Goal: Task Accomplishment & Management: Use online tool/utility

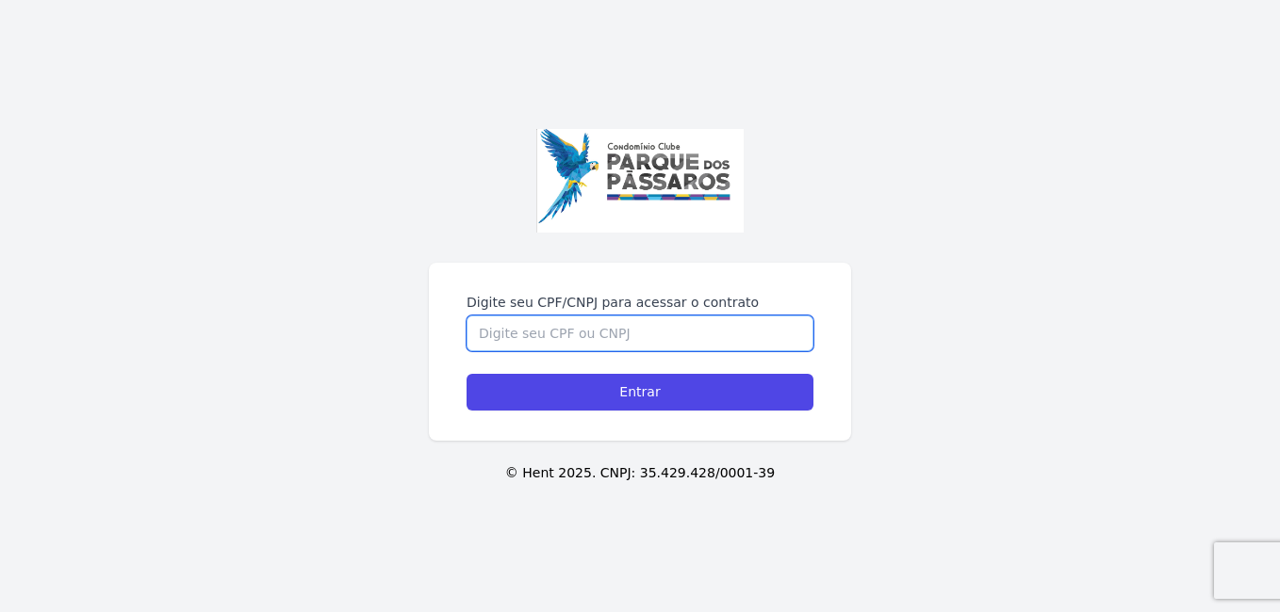
click at [548, 342] on input "Digite seu CPF/CNPJ para acessar o contrato" at bounding box center [639, 334] width 347 height 36
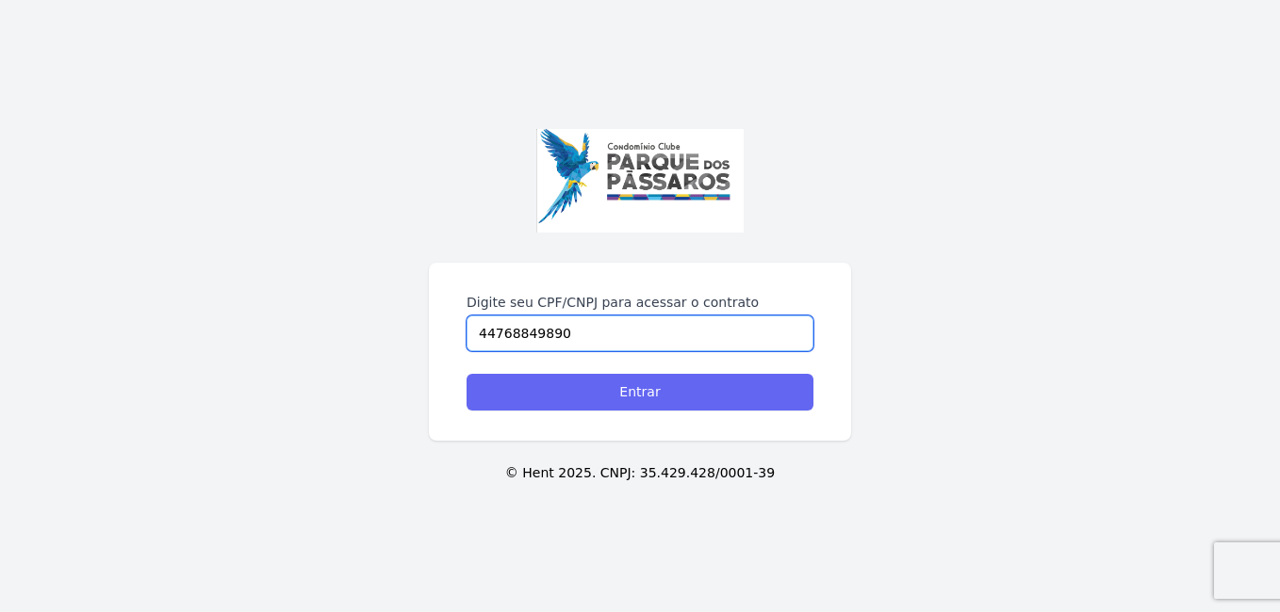
type input "44768849890"
click at [617, 393] on input "Entrar" at bounding box center [639, 392] width 347 height 37
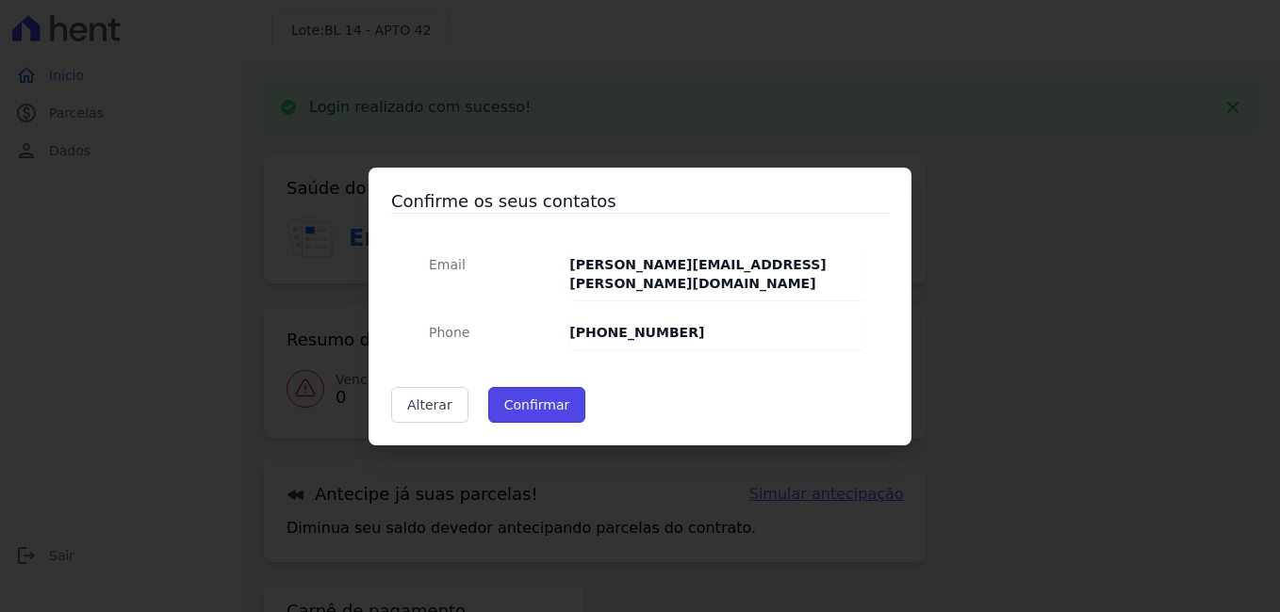
drag, startPoint x: 541, startPoint y: 403, endPoint x: 560, endPoint y: 410, distance: 20.0
click at [541, 402] on button "Confirmar" at bounding box center [537, 405] width 98 height 36
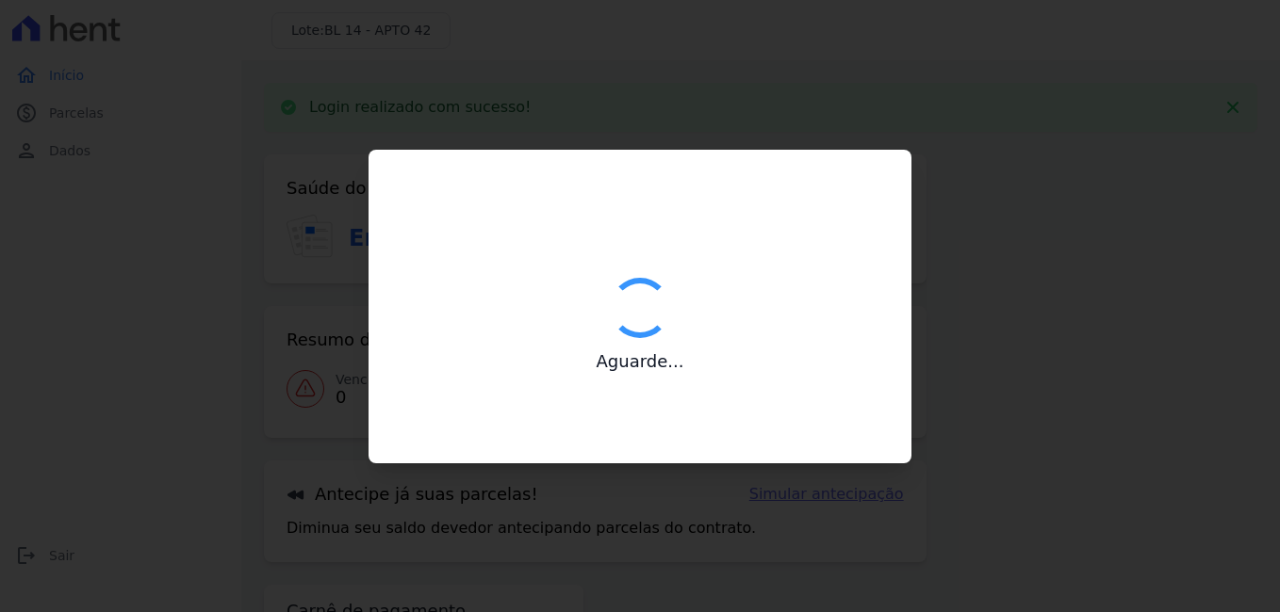
type input "Contatos confirmados com sucesso."
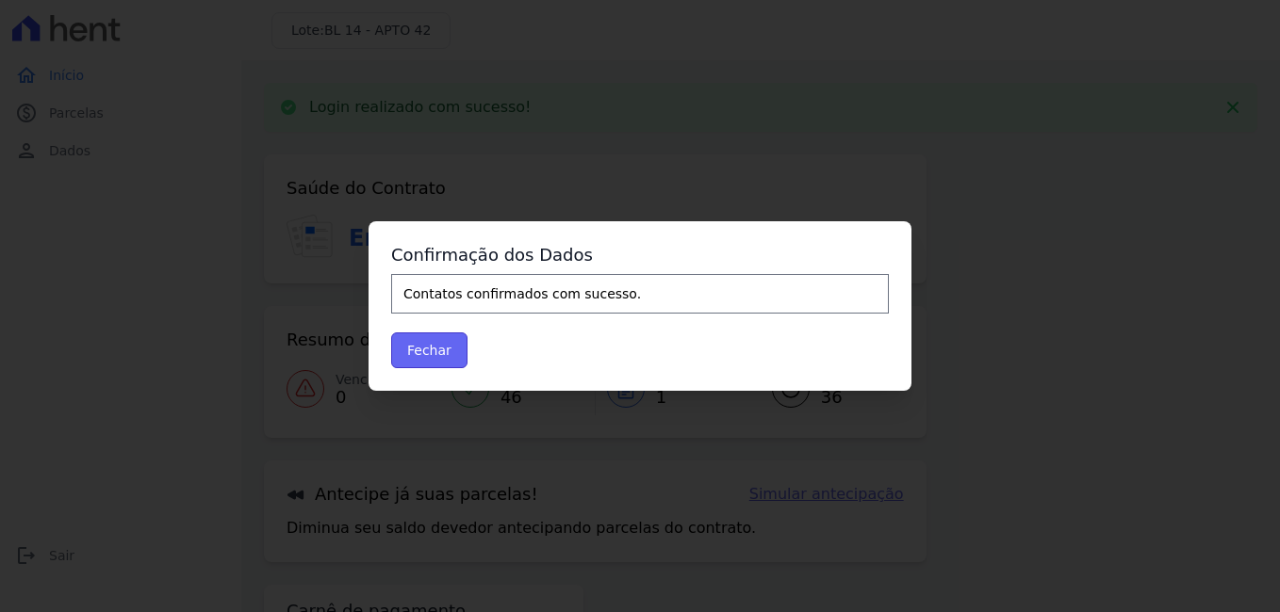
click at [409, 343] on button "Fechar" at bounding box center [429, 351] width 76 height 36
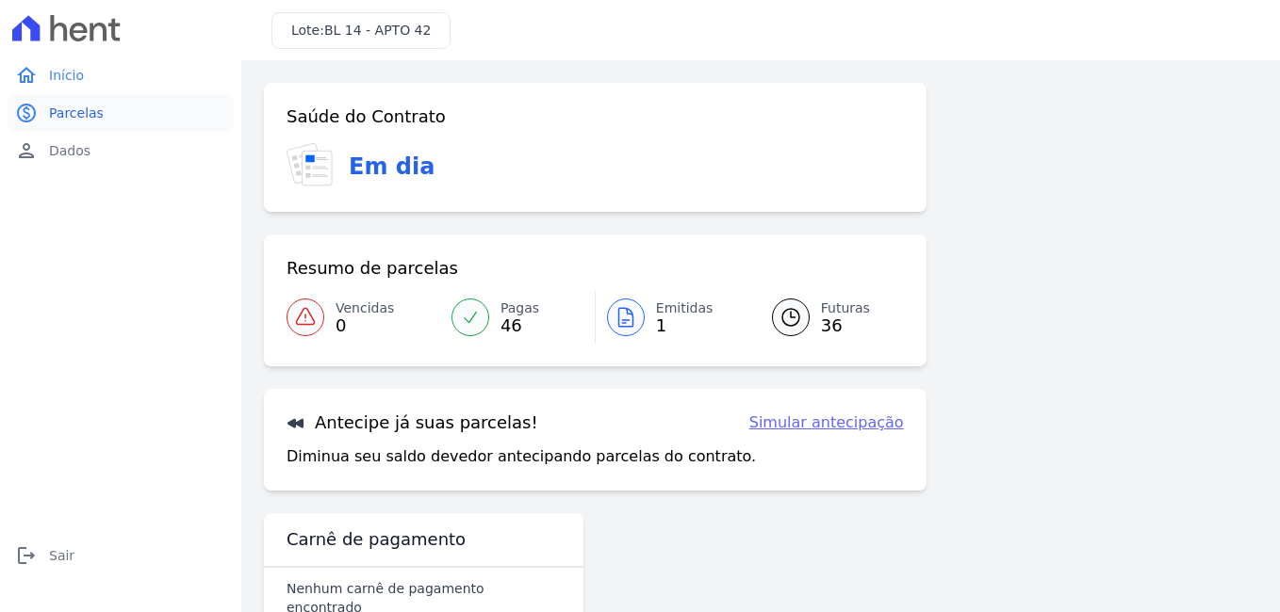
click at [75, 114] on span "Parcelas" at bounding box center [76, 113] width 55 height 19
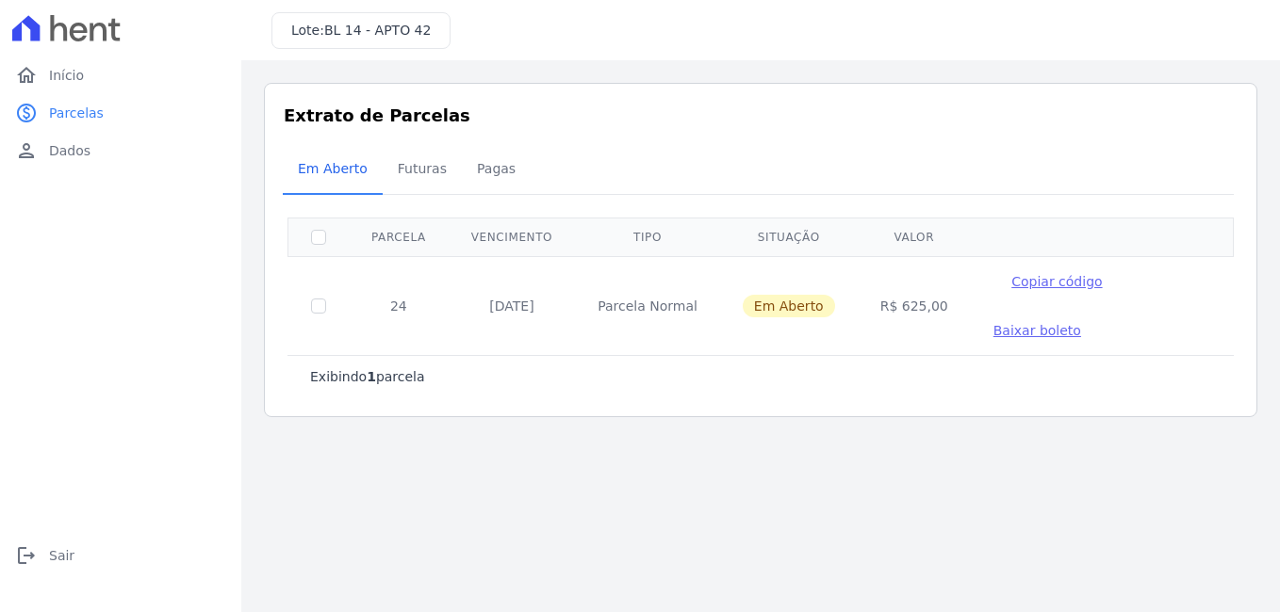
click at [1081, 323] on span "Baixar boleto" at bounding box center [1037, 330] width 88 height 15
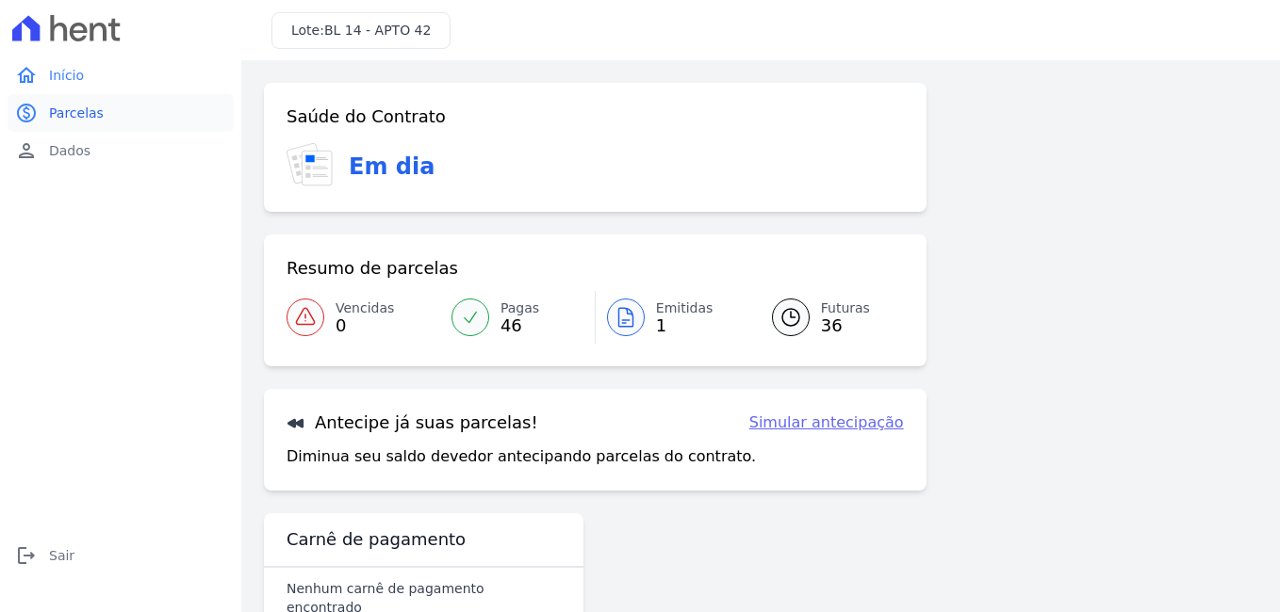
click at [68, 113] on span "Parcelas" at bounding box center [76, 113] width 55 height 19
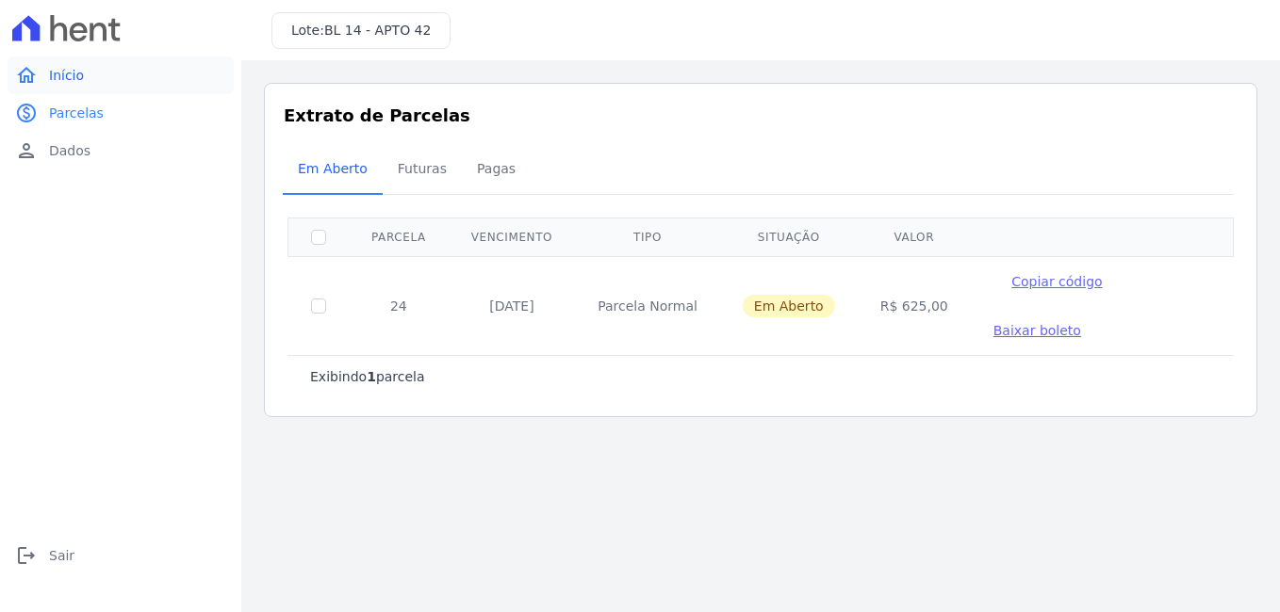
click at [46, 75] on link "home Início" at bounding box center [121, 76] width 226 height 38
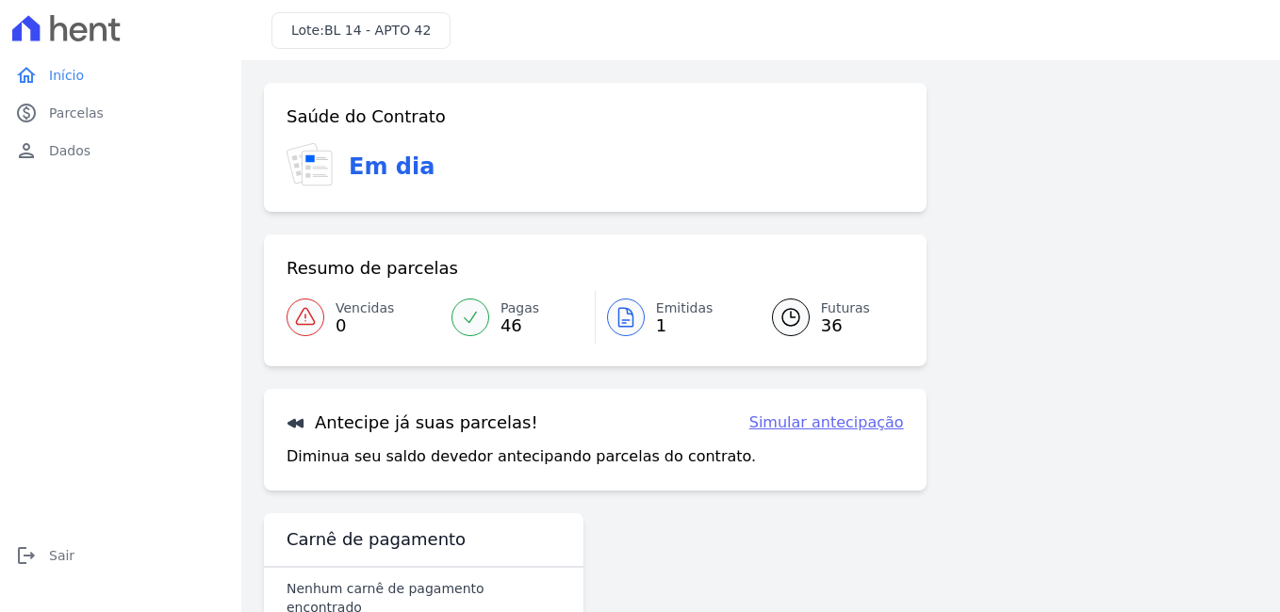
scroll to position [35, 0]
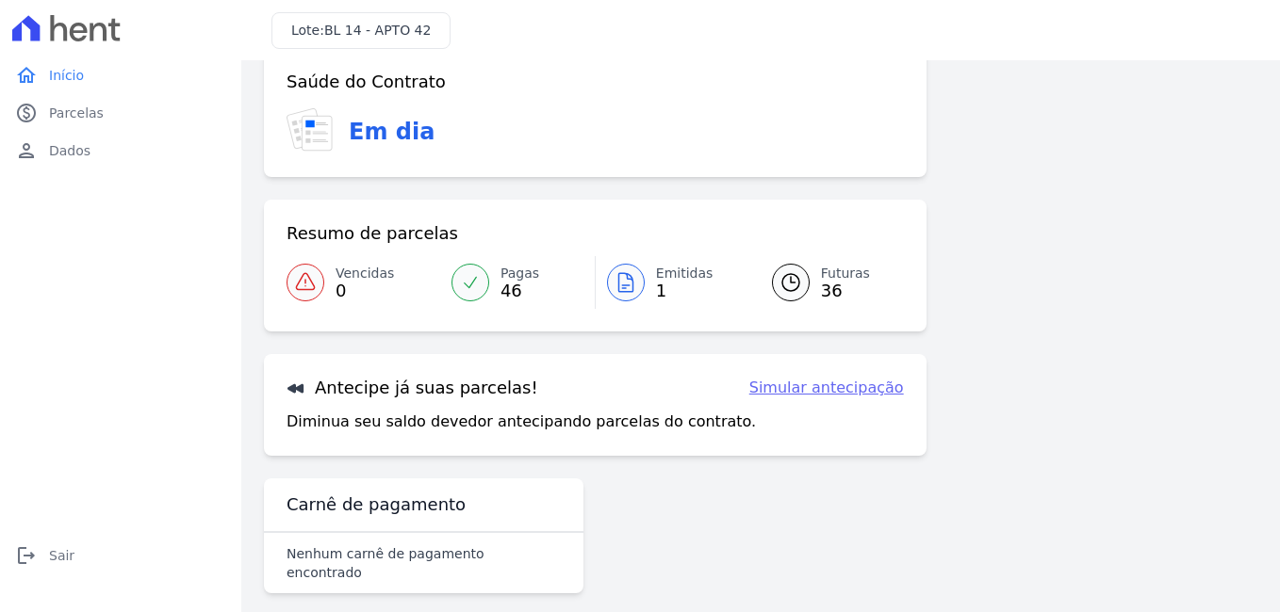
click at [810, 388] on link "Simular antecipação" at bounding box center [826, 388] width 155 height 23
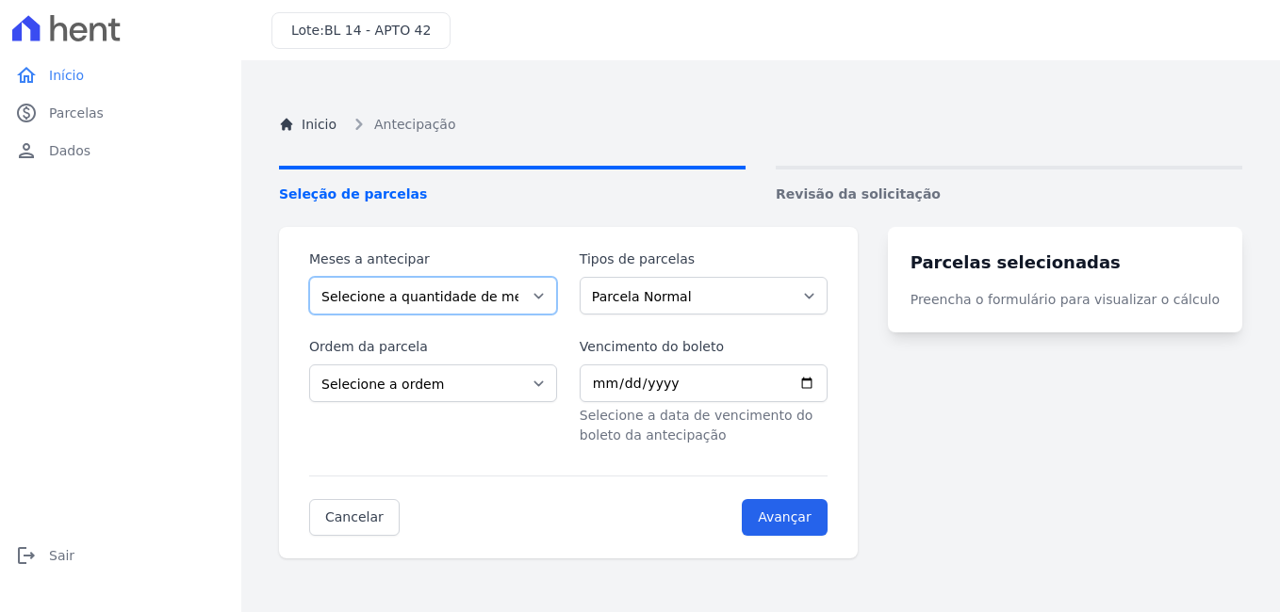
click at [439, 292] on select "Selecione a quantidade de meses a antecipar 1 2 3 4 5 6 7 8 9 10 11 12 13 14 15…" at bounding box center [433, 296] width 248 height 38
select select "10"
click at [309, 277] on select "Selecione a quantidade de meses a antecipar 1 2 3 4 5 6 7 8 9 10 11 12 13 14 15…" at bounding box center [433, 296] width 248 height 38
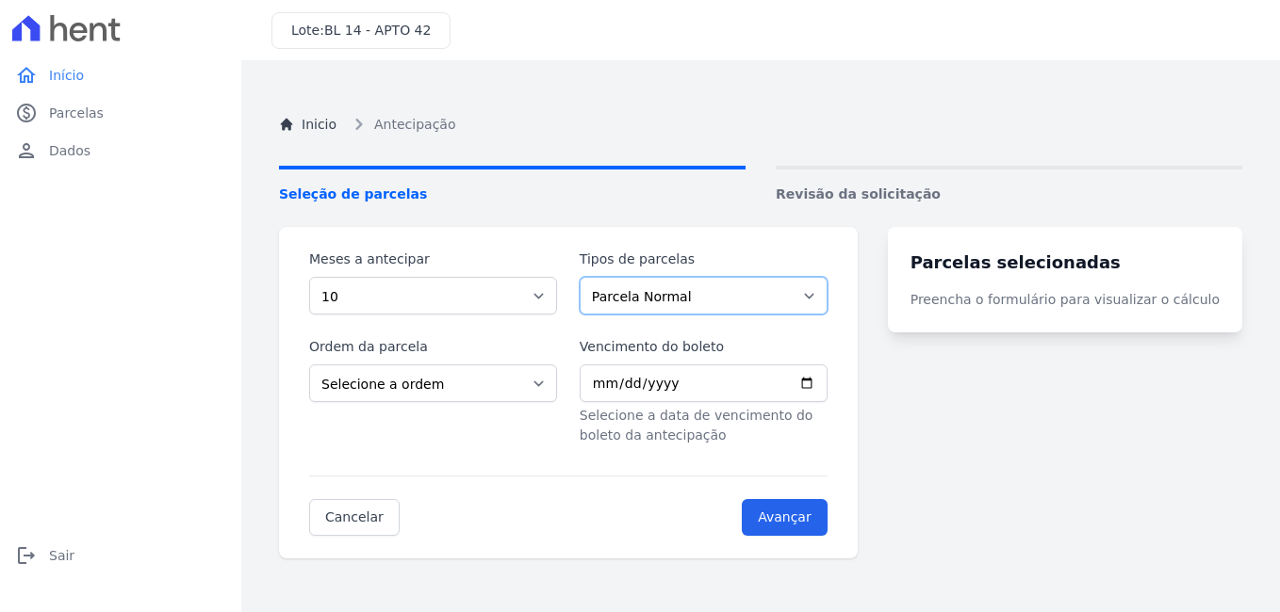
click at [688, 298] on select "Parcela Normal Parcela do Cliente" at bounding box center [703, 296] width 248 height 38
click at [591, 277] on select "Parcela Normal Parcela do Cliente" at bounding box center [703, 296] width 248 height 38
click at [424, 381] on select "Selecione a ordem Últimas parcelas Primeiras parcelas" at bounding box center [433, 384] width 248 height 38
select select "ending"
click at [309, 365] on select "Selecione a ordem Últimas parcelas Primeiras parcelas" at bounding box center [433, 384] width 248 height 38
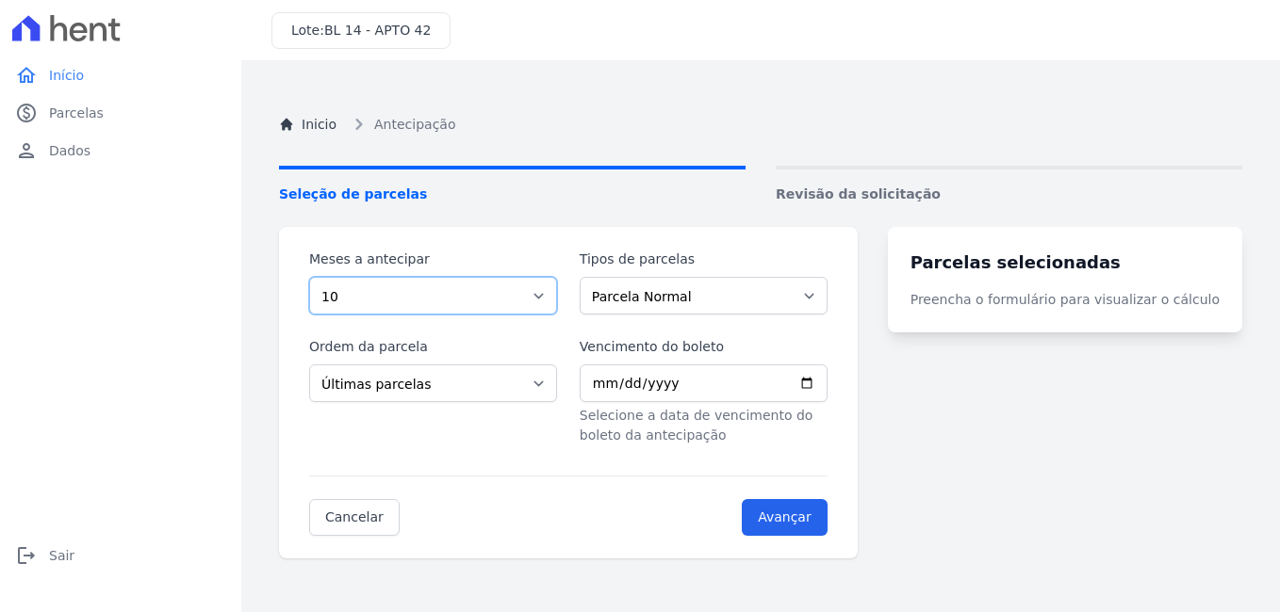
click at [428, 288] on select "Selecione a quantidade de meses a antecipar 1 2 3 4 5 6 7 8 9 10 11 12 13 14 15…" at bounding box center [433, 296] width 248 height 38
select select "17"
click at [309, 277] on select "Selecione a quantidade de meses a antecipar 1 2 3 4 5 6 7 8 9 10 11 12 13 14 15…" at bounding box center [433, 296] width 248 height 38
click at [718, 383] on input "Vencimento do boleto" at bounding box center [703, 384] width 248 height 38
click at [815, 516] on input "Avançar" at bounding box center [785, 517] width 86 height 37
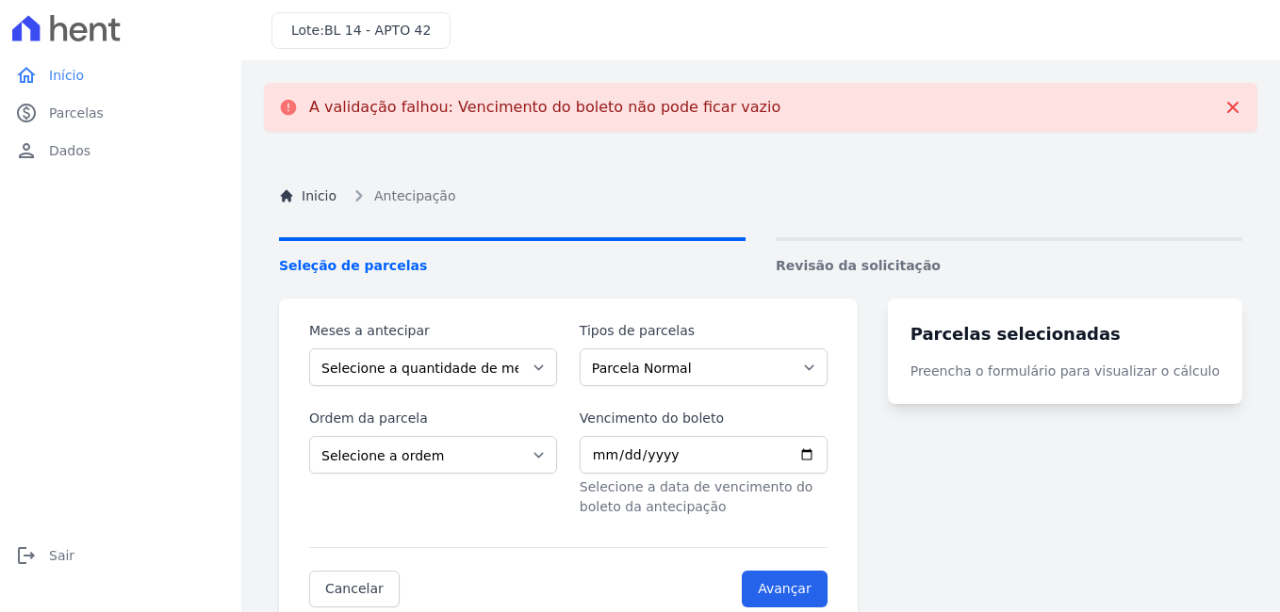
scroll to position [177, 0]
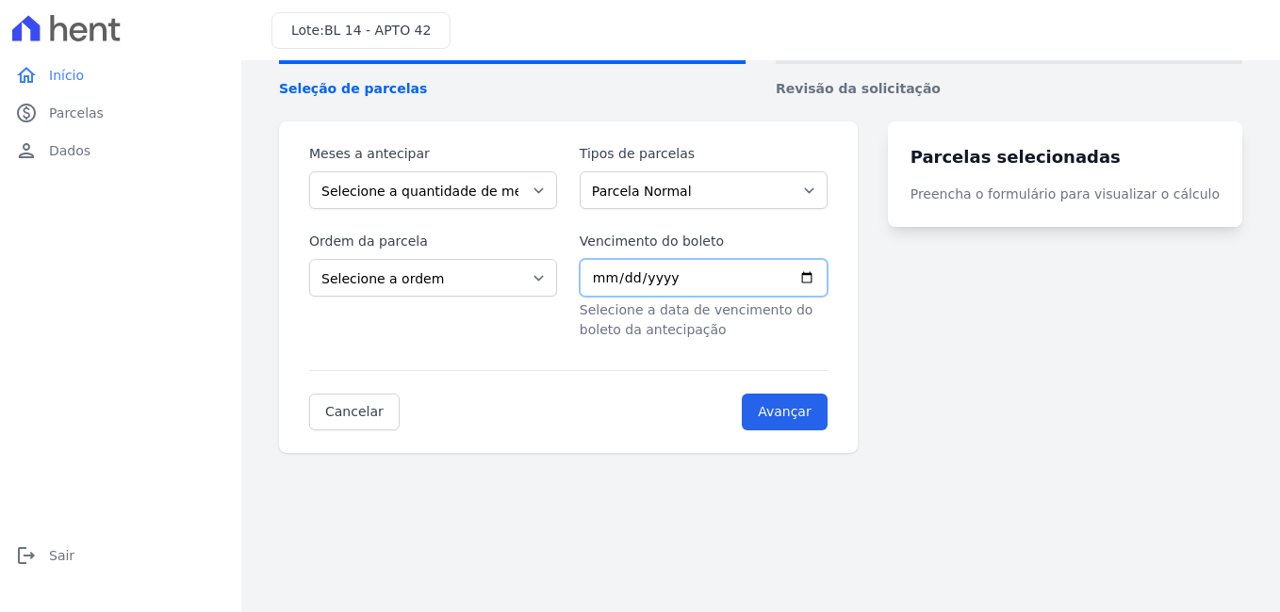
click at [613, 276] on input "Vencimento do boleto" at bounding box center [703, 278] width 248 height 38
type input "2025-09-25"
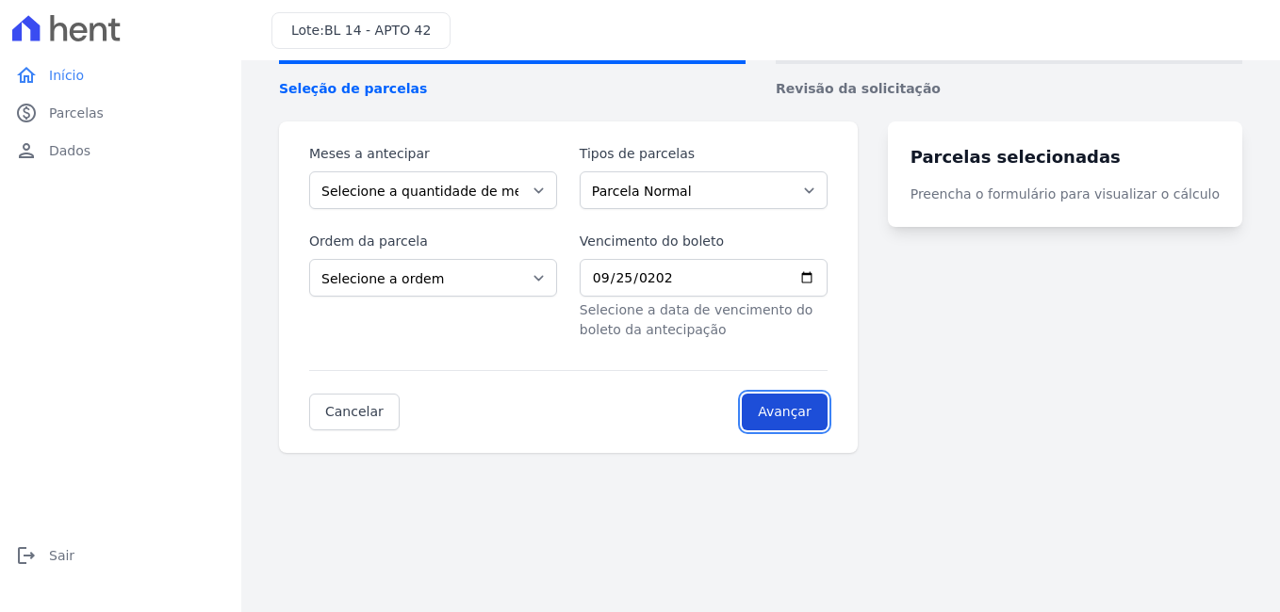
click at [821, 405] on input "Avançar" at bounding box center [785, 412] width 86 height 37
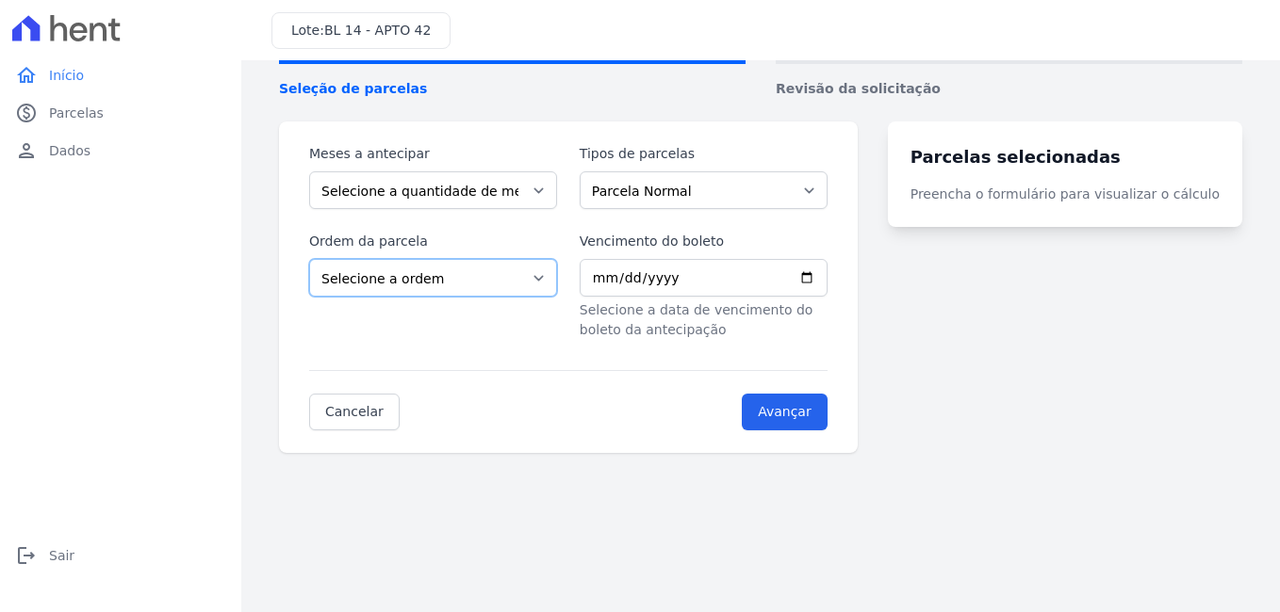
click at [483, 279] on select "Selecione a ordem Últimas parcelas Primeiras parcelas" at bounding box center [433, 278] width 248 height 38
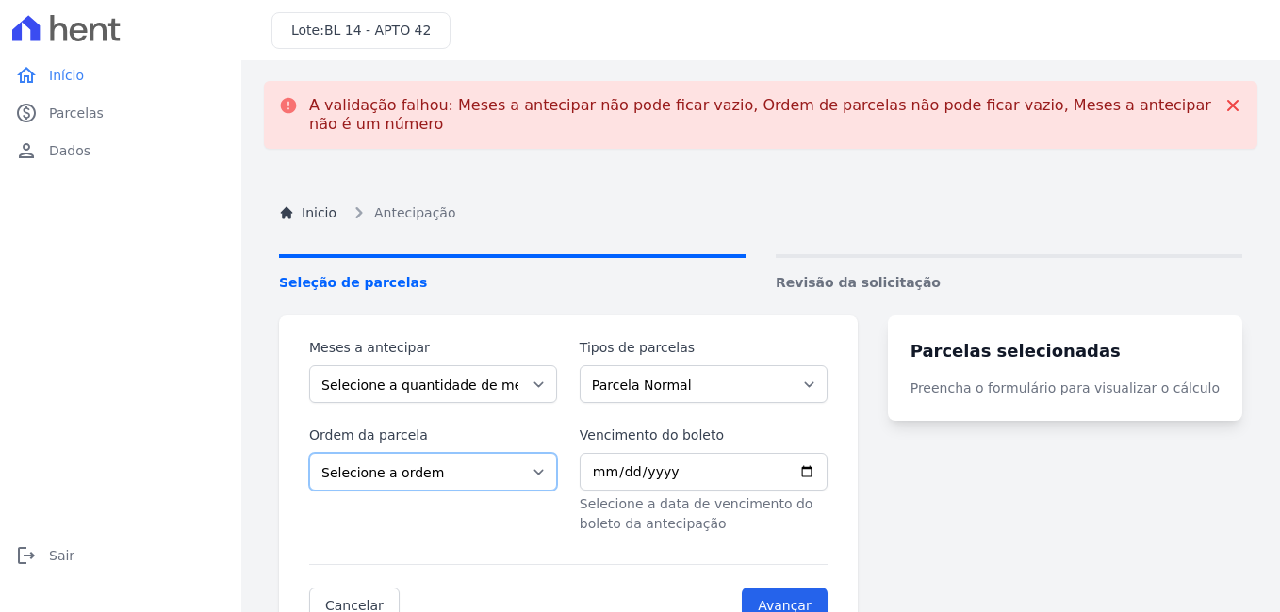
scroll to position [0, 0]
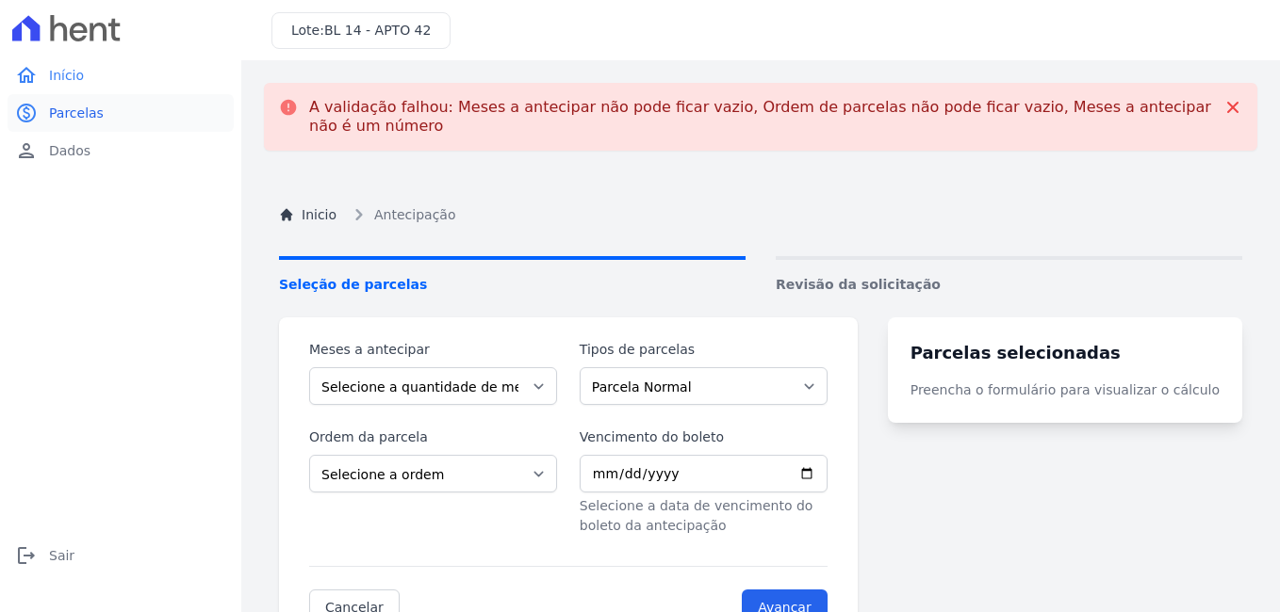
click at [79, 108] on span "Parcelas" at bounding box center [76, 113] width 55 height 19
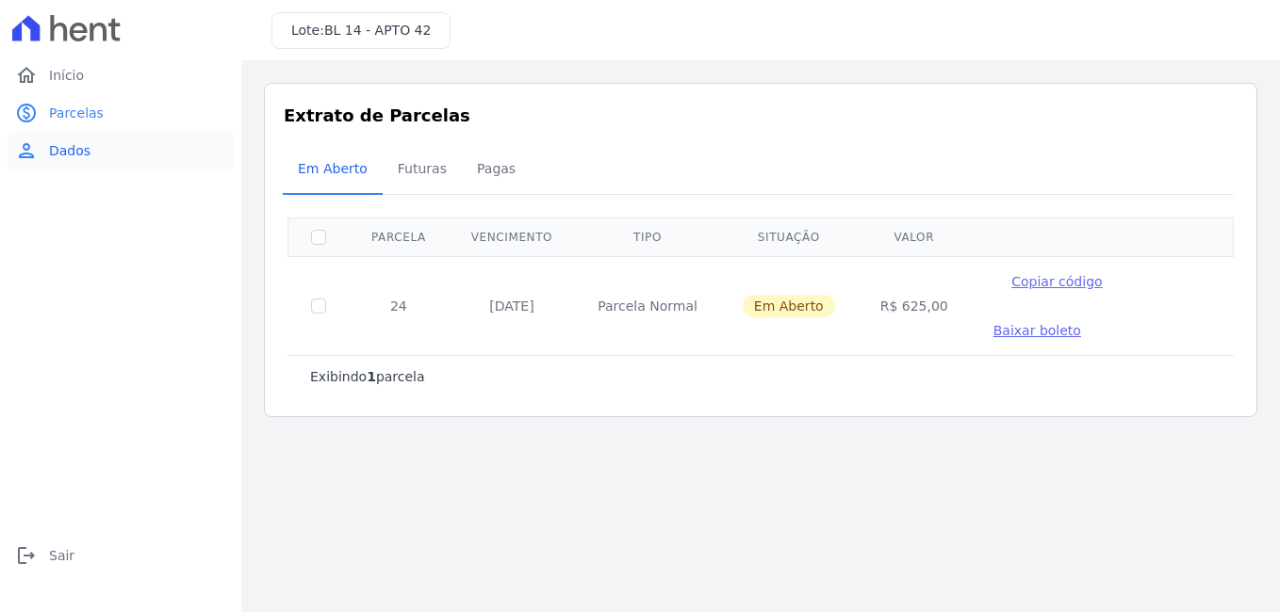
click at [72, 159] on span "Dados" at bounding box center [69, 150] width 41 height 19
